Goal: Transaction & Acquisition: Purchase product/service

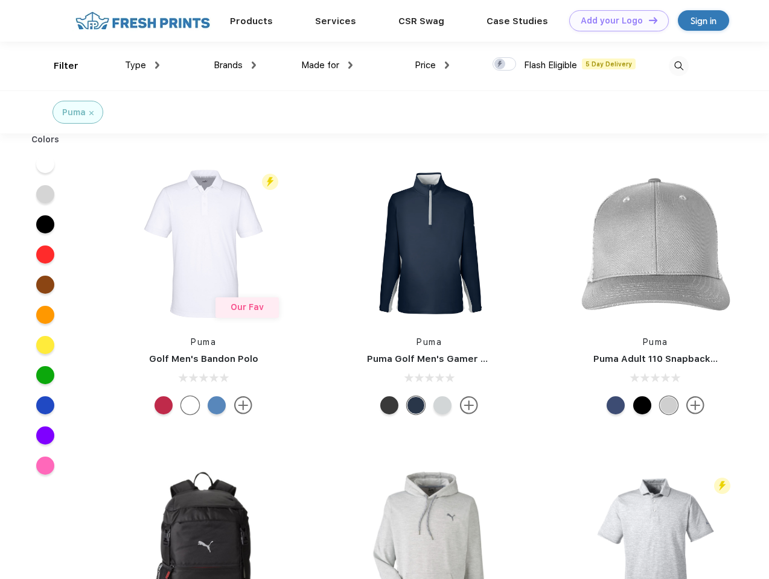
scroll to position [1, 0]
click at [614, 21] on link "Add your Logo Design Tool" at bounding box center [619, 20] width 100 height 21
click at [0, 0] on div "Design Tool" at bounding box center [0, 0] width 0 height 0
click at [648, 20] on link "Add your Logo Design Tool" at bounding box center [619, 20] width 100 height 21
click at [58, 66] on div "Filter" at bounding box center [66, 66] width 25 height 14
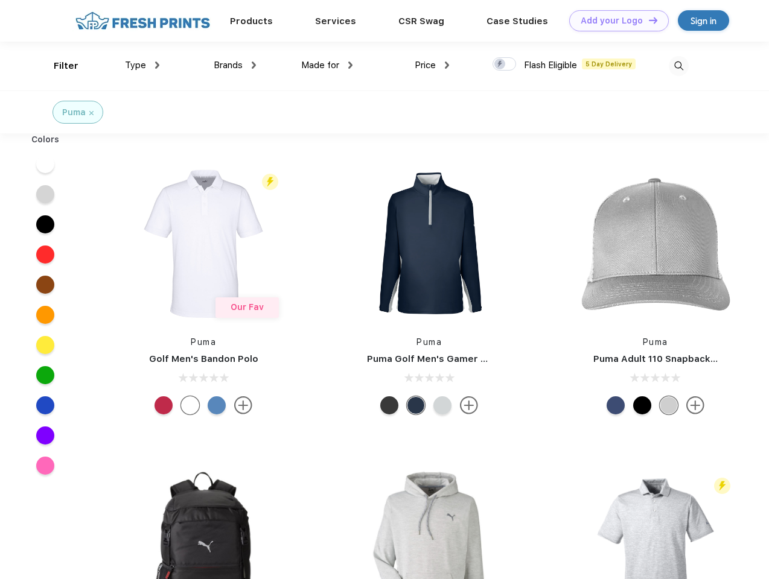
click at [142, 65] on span "Type" at bounding box center [135, 65] width 21 height 11
click at [235, 65] on span "Brands" at bounding box center [228, 65] width 29 height 11
click at [327, 65] on span "Made for" at bounding box center [320, 65] width 38 height 11
click at [432, 65] on span "Price" at bounding box center [425, 65] width 21 height 11
click at [505, 65] on div at bounding box center [504, 63] width 24 height 13
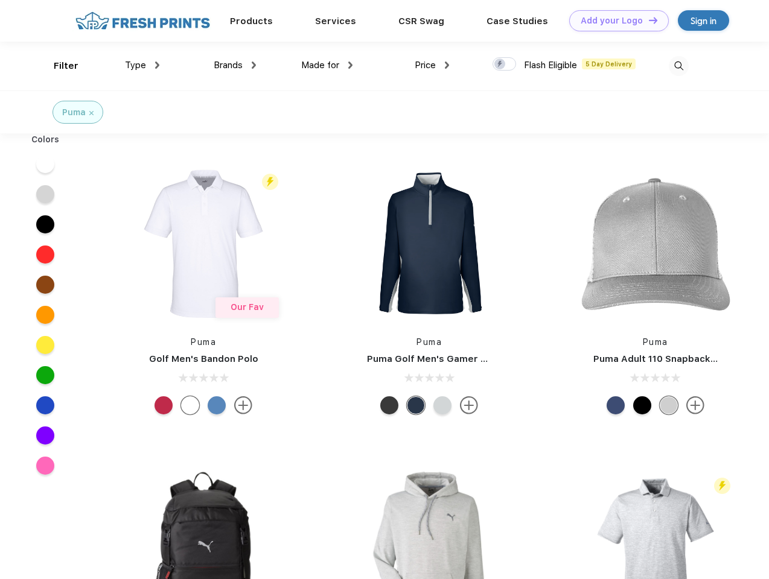
click at [500, 65] on input "checkbox" at bounding box center [496, 61] width 8 height 8
click at [678, 66] on img at bounding box center [679, 66] width 20 height 20
